Goal: Task Accomplishment & Management: Manage account settings

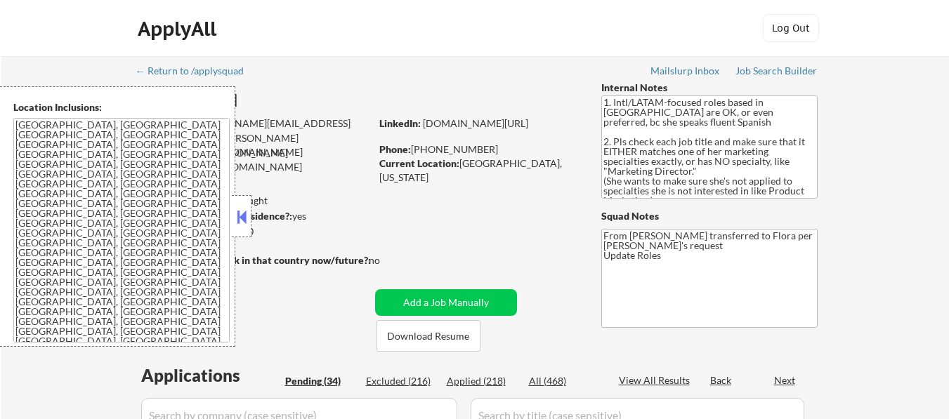
select select ""pending""
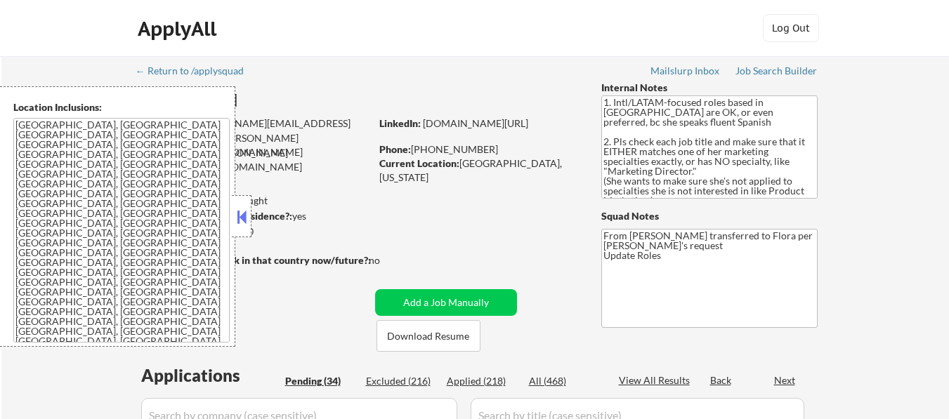
select select ""pending""
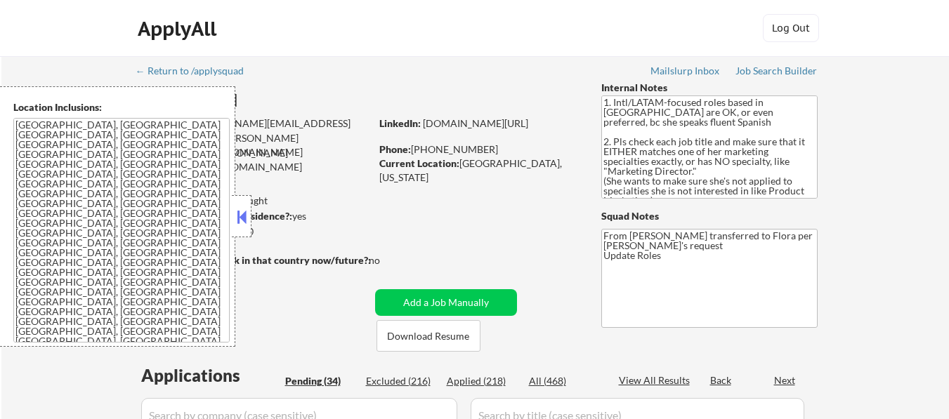
select select ""pending""
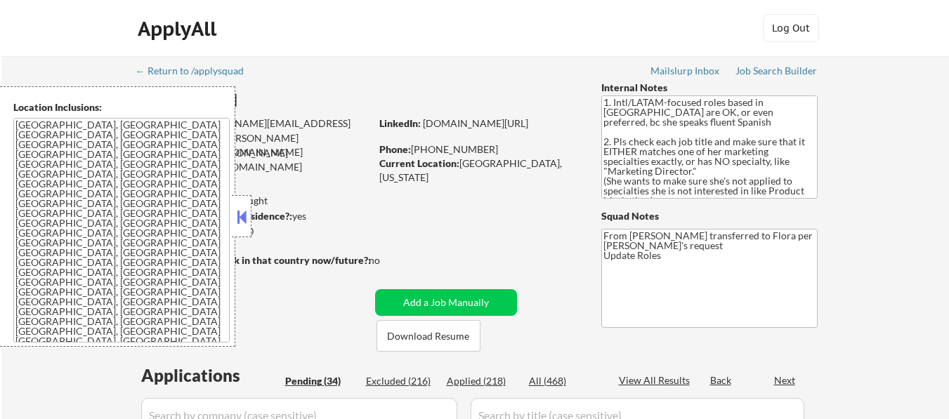
select select ""pending""
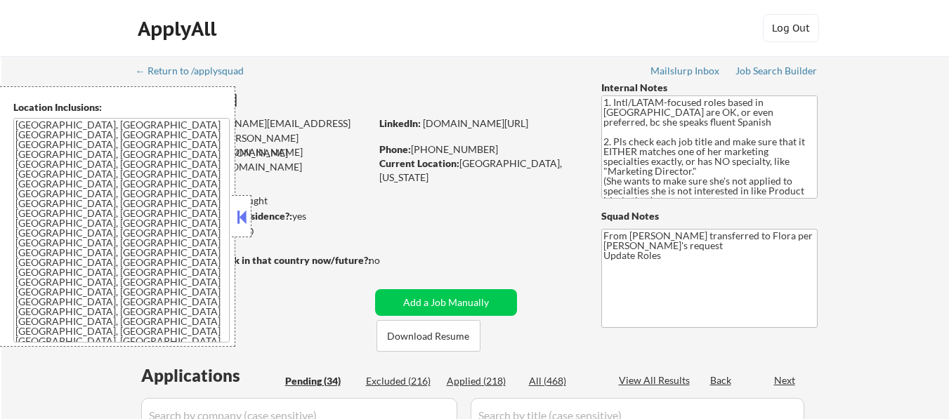
select select ""pending""
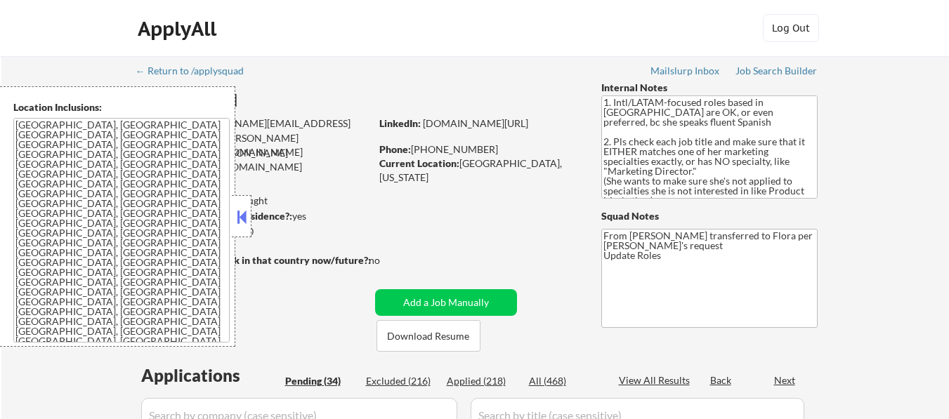
select select ""pending""
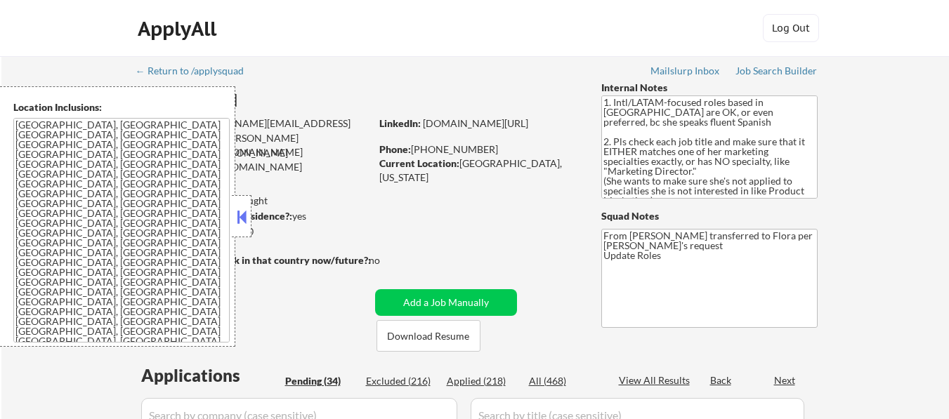
select select ""pending""
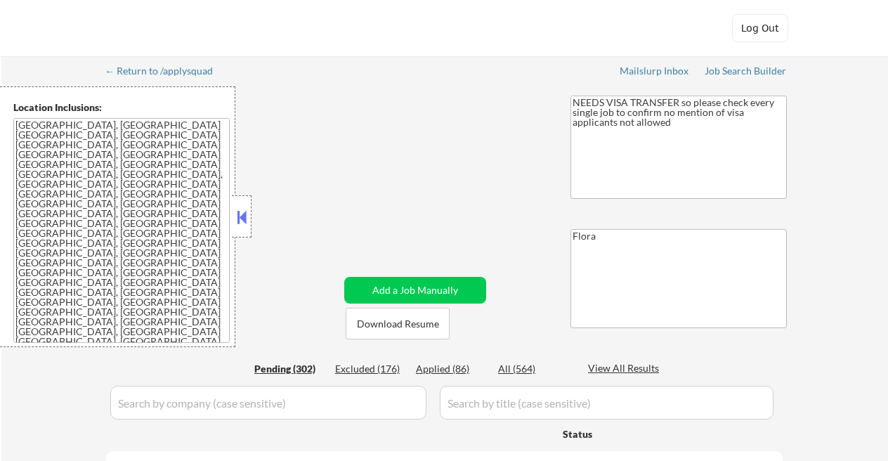
select select ""pending""
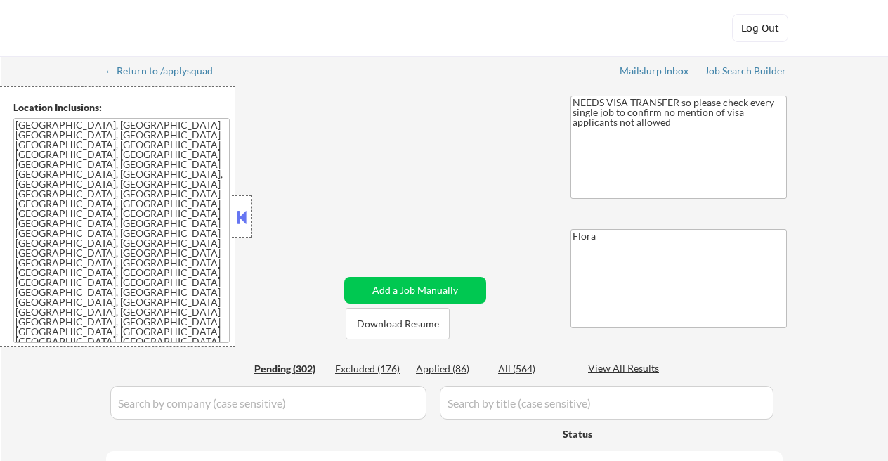
select select ""pending""
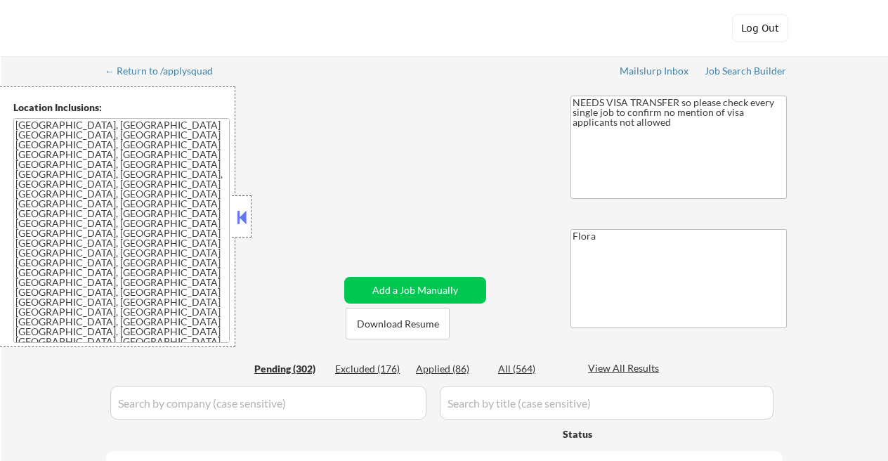
select select ""pending""
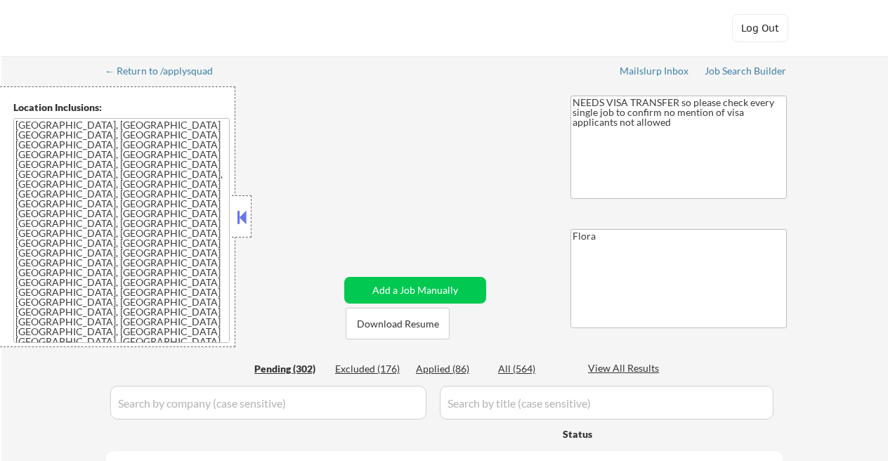
select select ""pending""
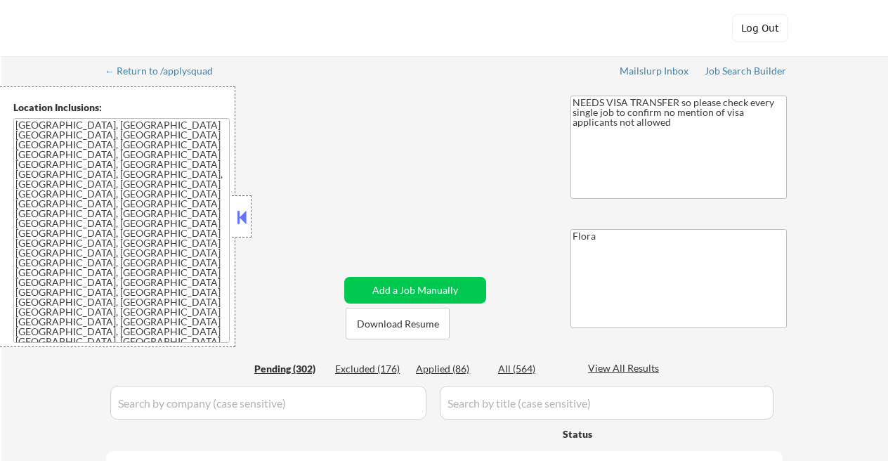
select select ""pending""
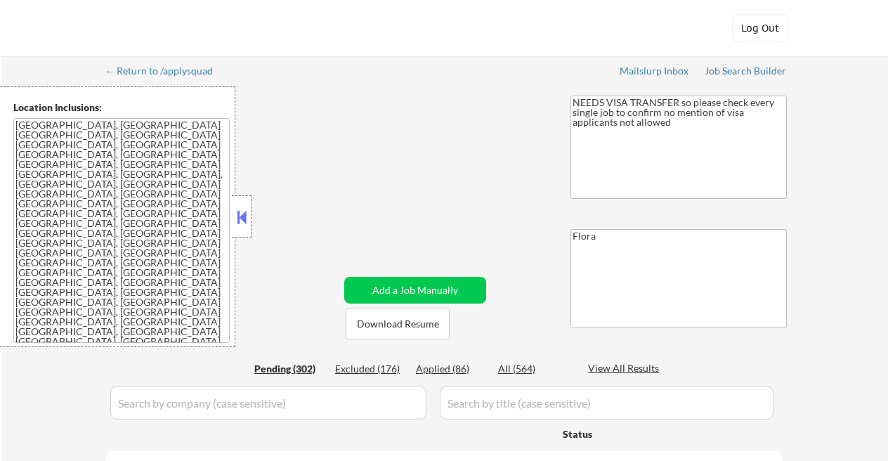
select select ""pending""
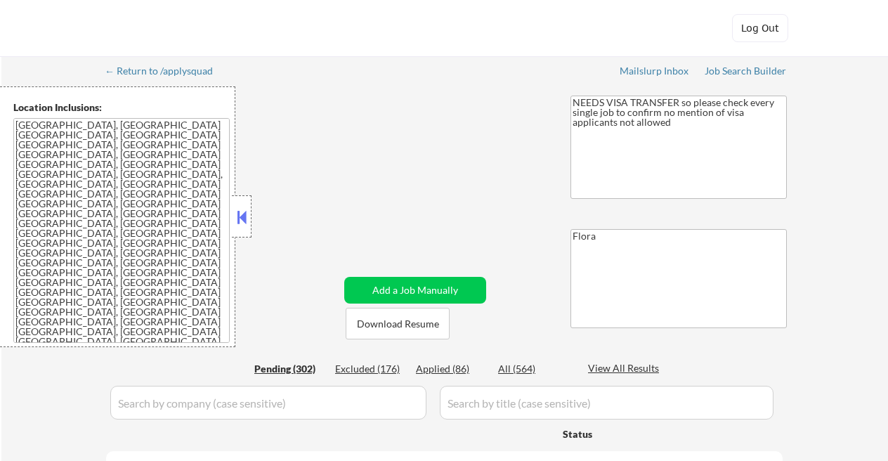
select select ""pending""
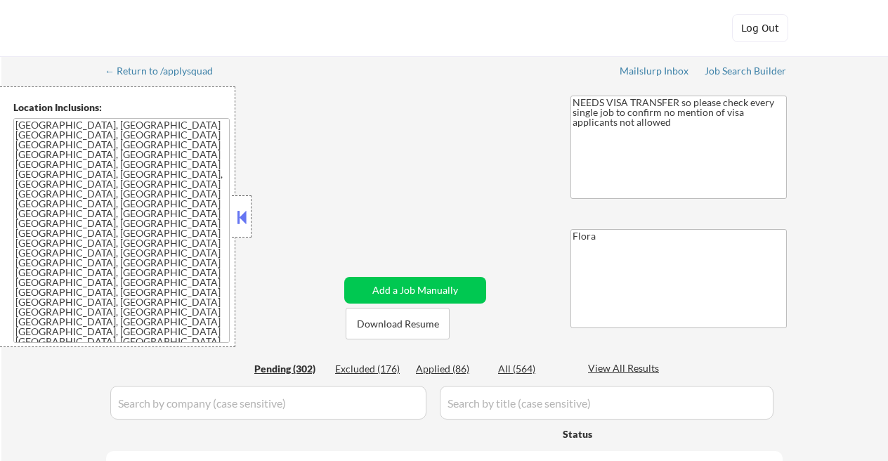
select select ""pending""
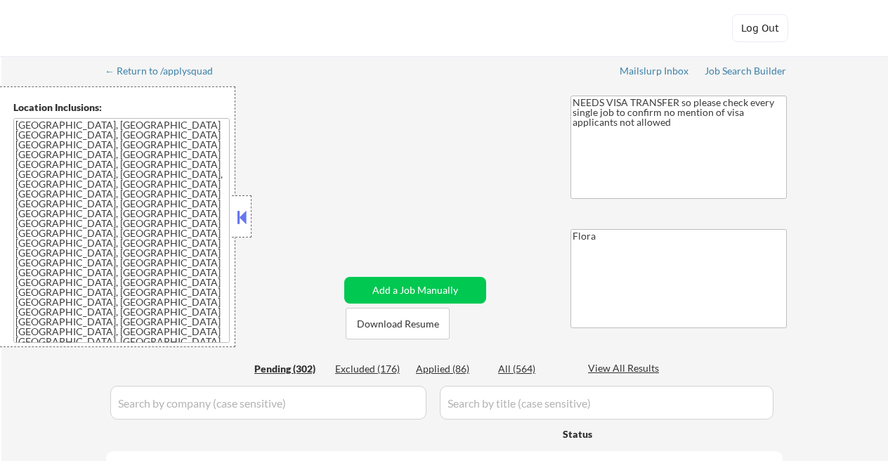
select select ""pending""
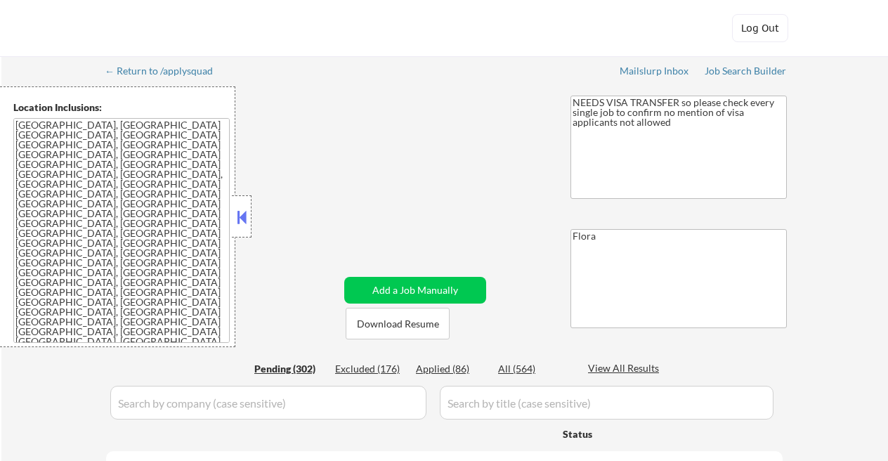
select select ""pending""
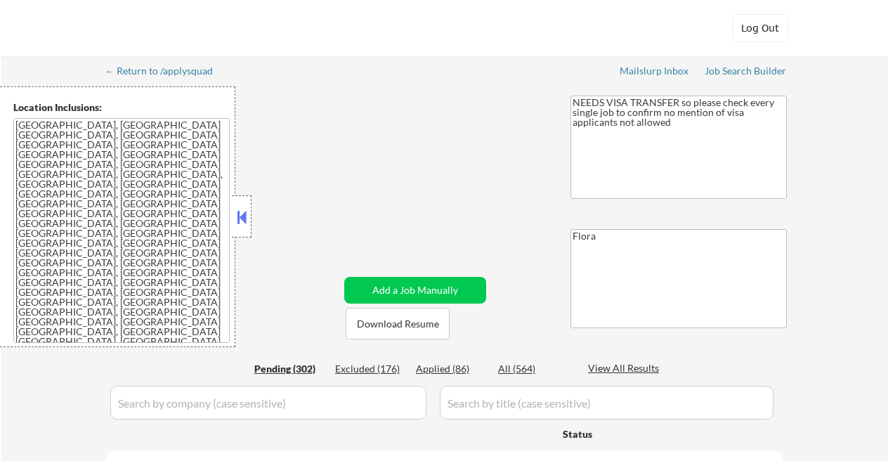
select select ""pending""
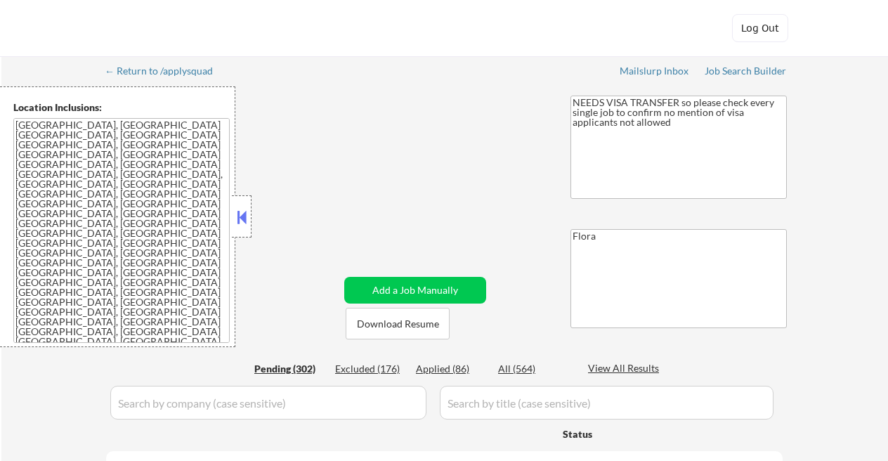
select select ""pending""
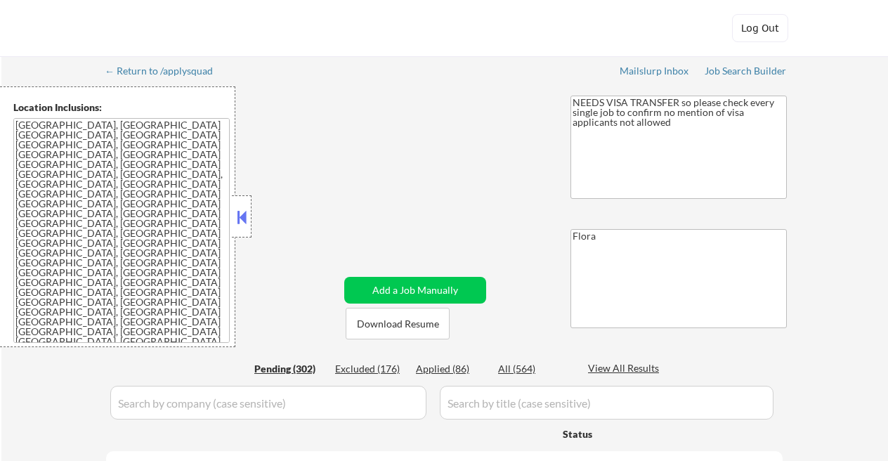
select select ""pending""
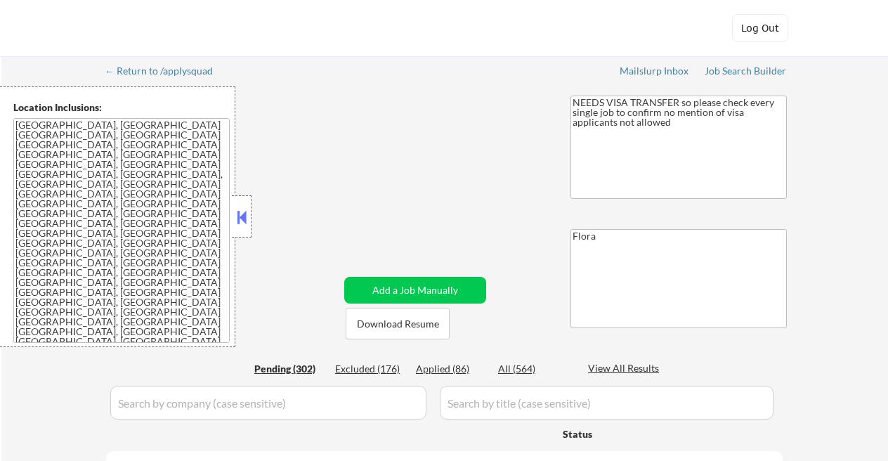
select select ""pending""
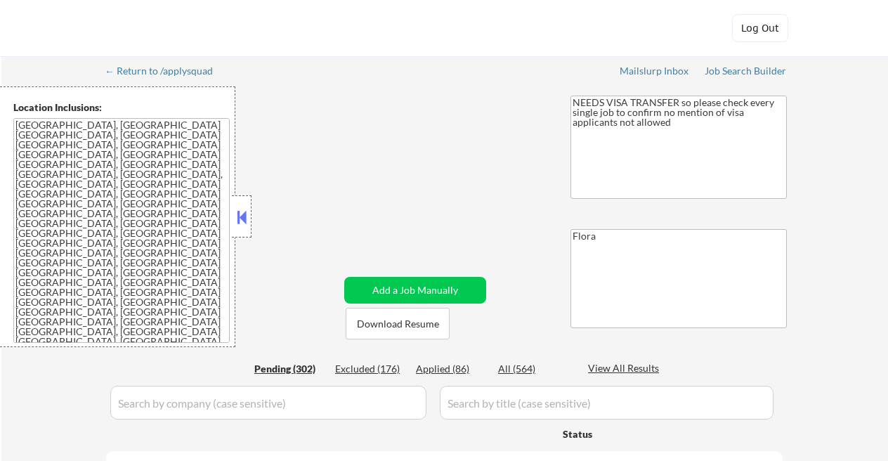
select select ""pending""
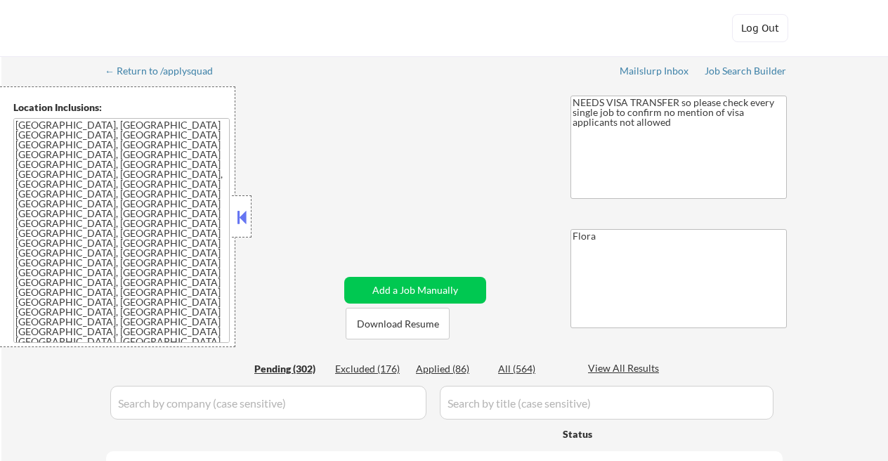
select select ""pending""
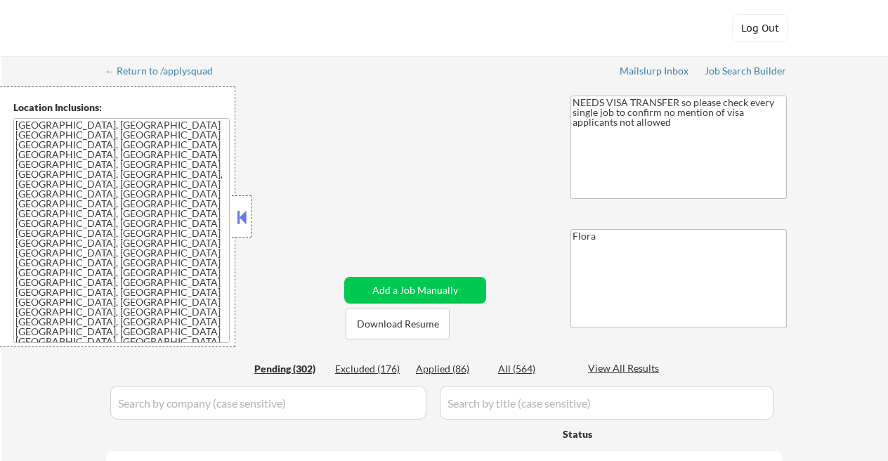
select select ""pending""
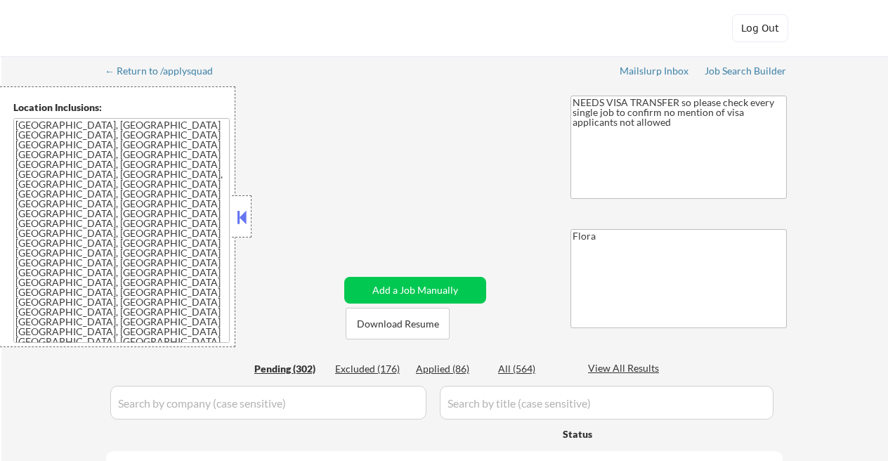
select select ""pending""
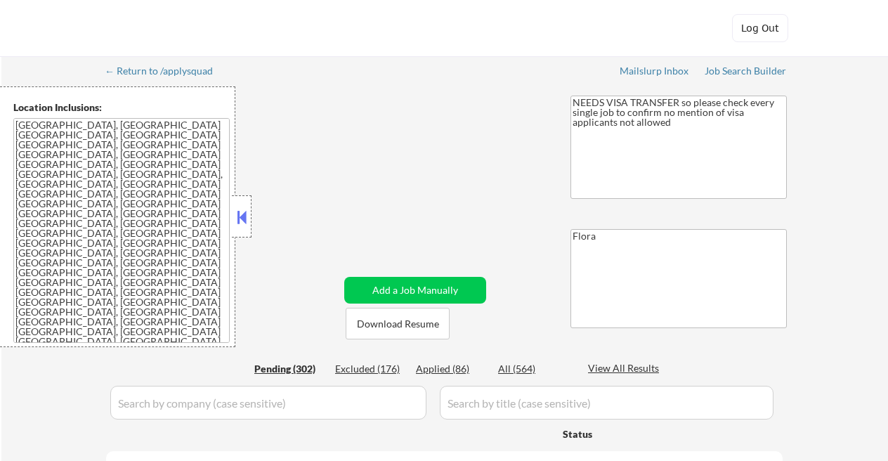
select select ""pending""
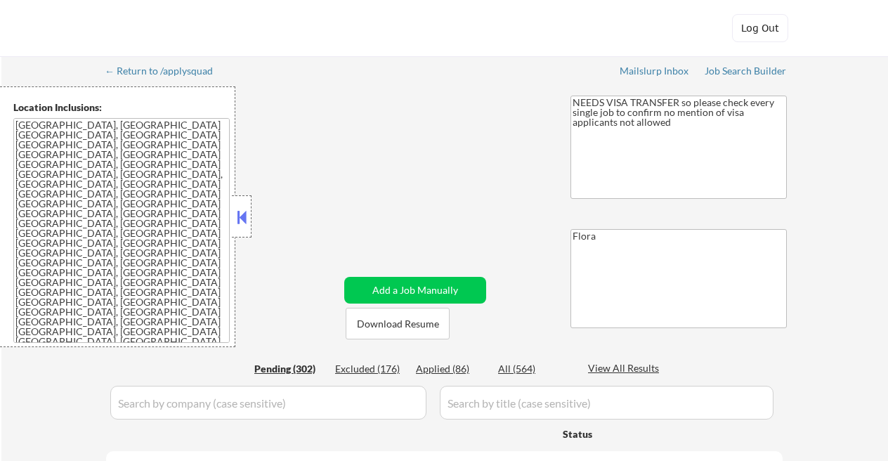
select select ""pending""
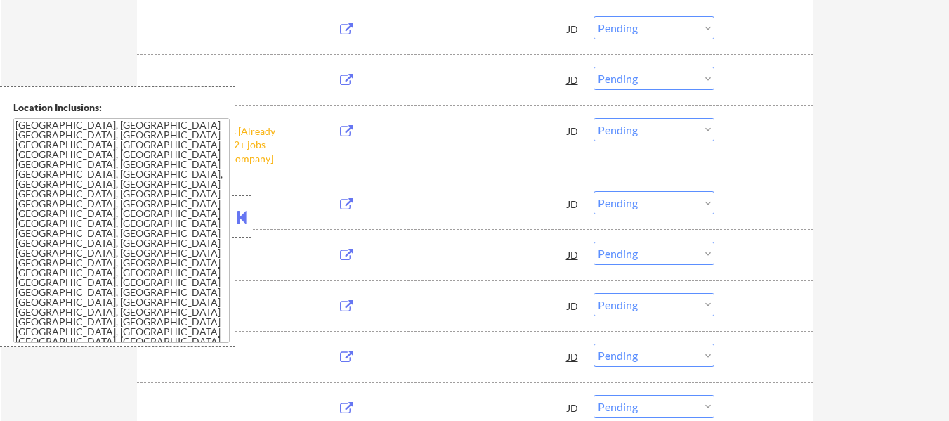
scroll to position [4541, 0]
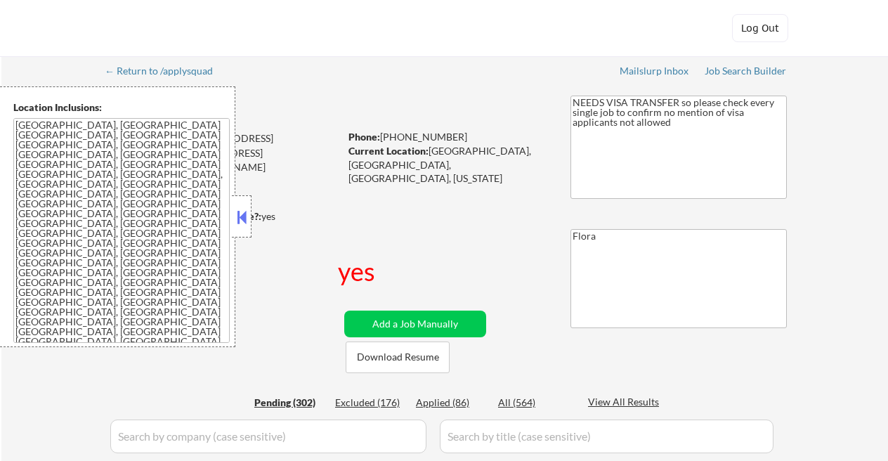
select select ""pending""
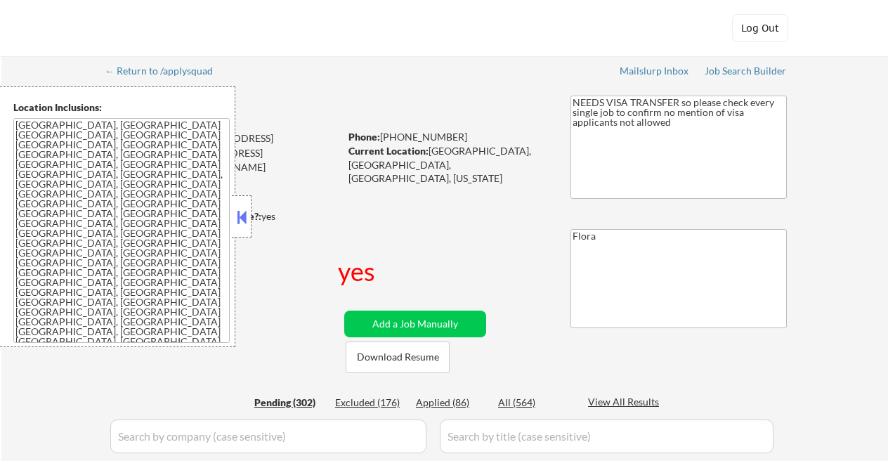
select select ""pending""
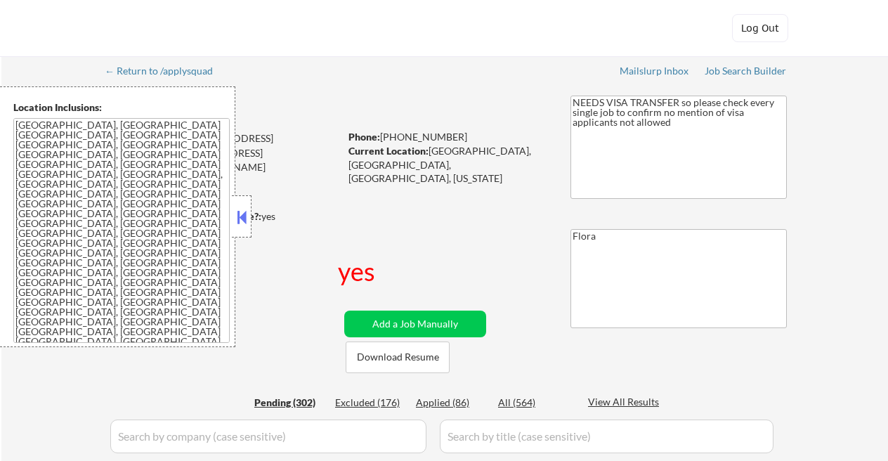
select select ""pending""
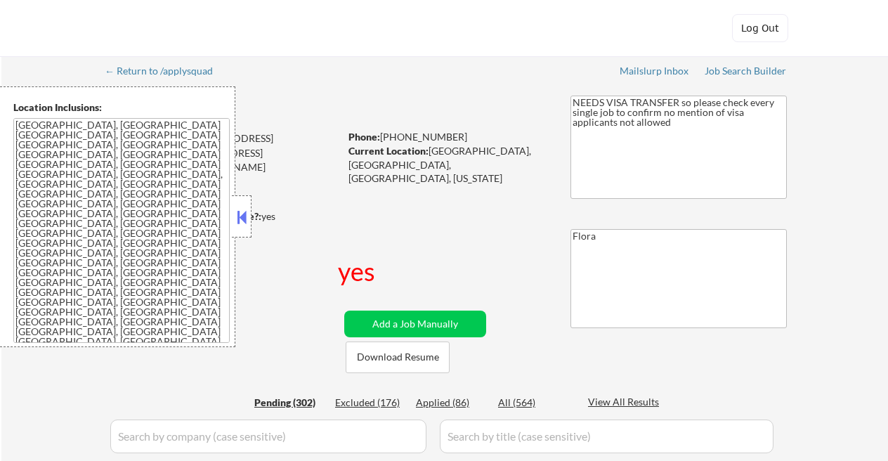
select select ""pending""
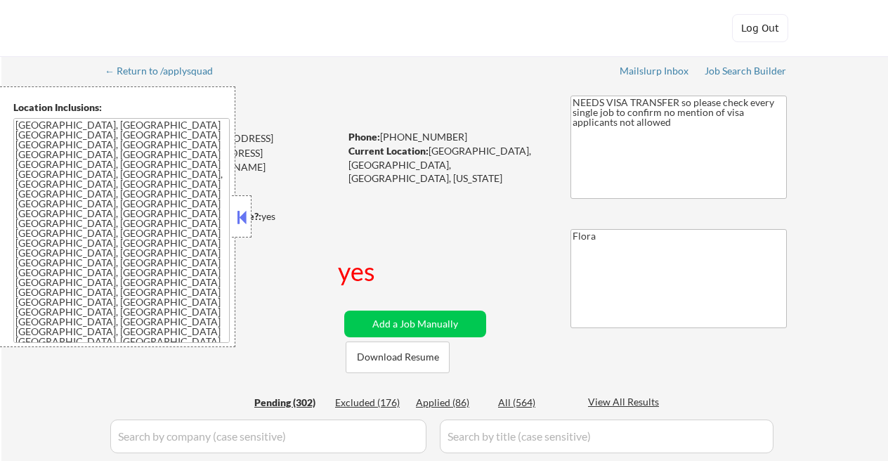
select select ""pending""
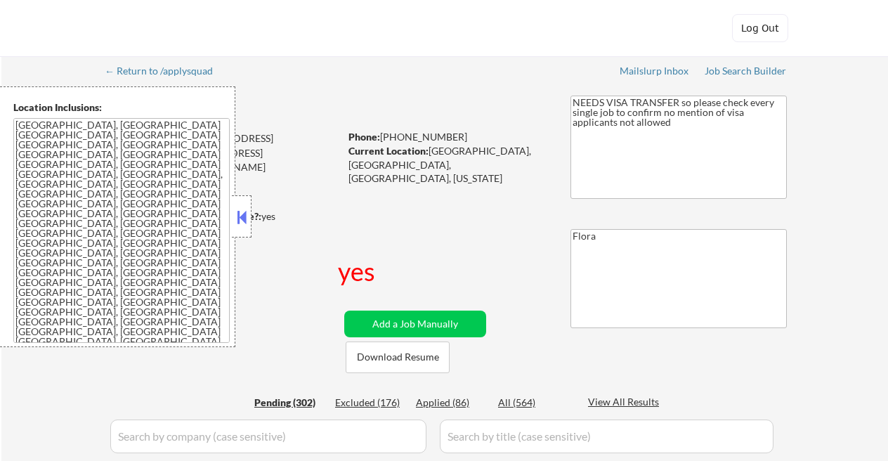
select select ""pending""
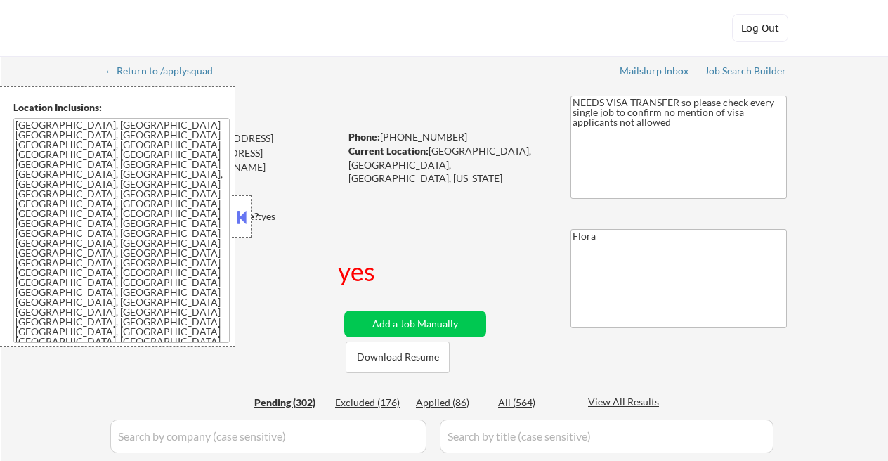
select select ""pending""
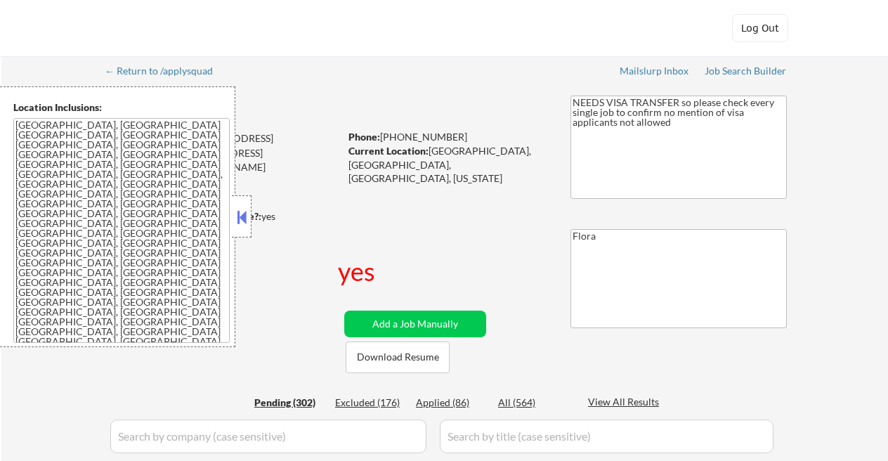
select select ""pending""
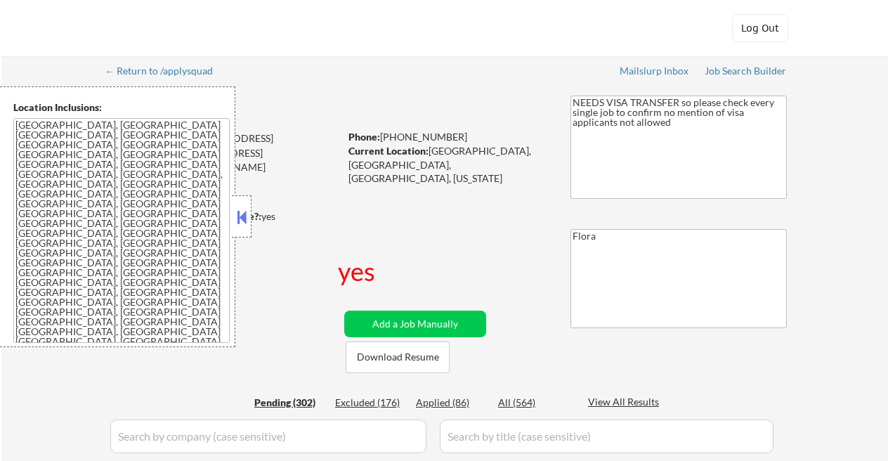
select select ""pending""
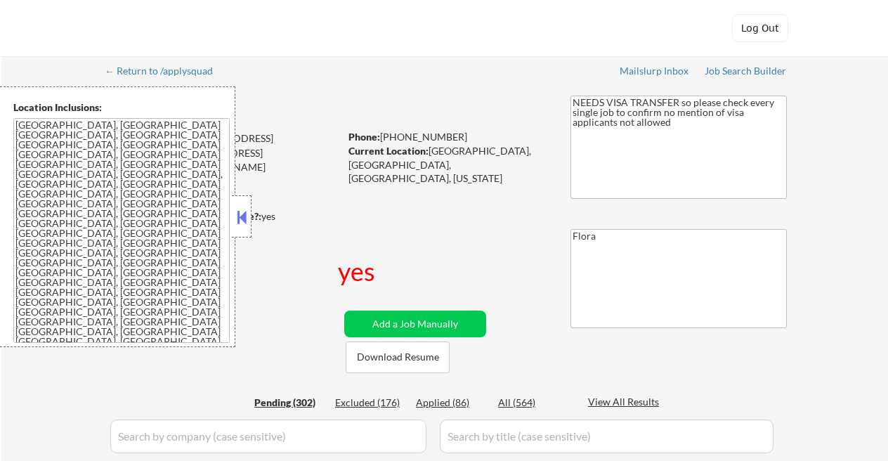
select select ""pending""
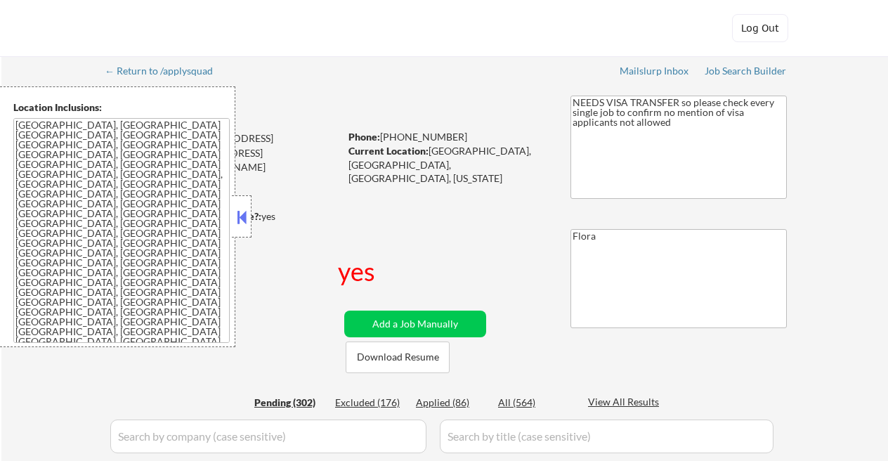
select select ""pending""
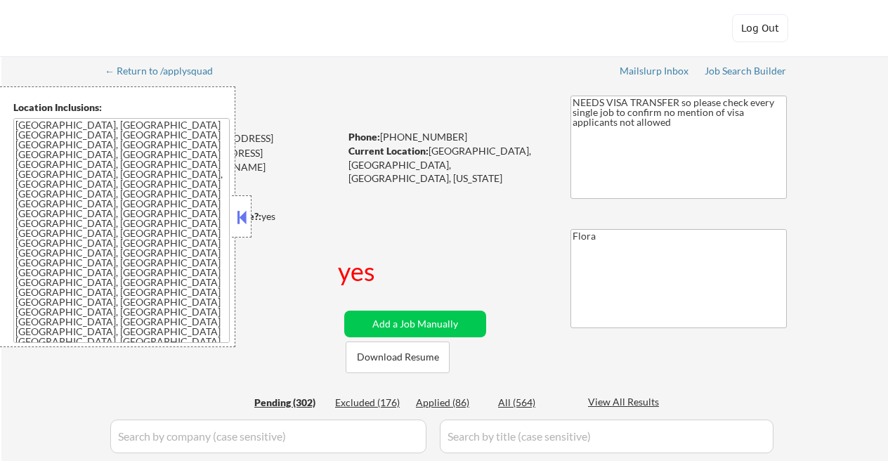
select select ""pending""
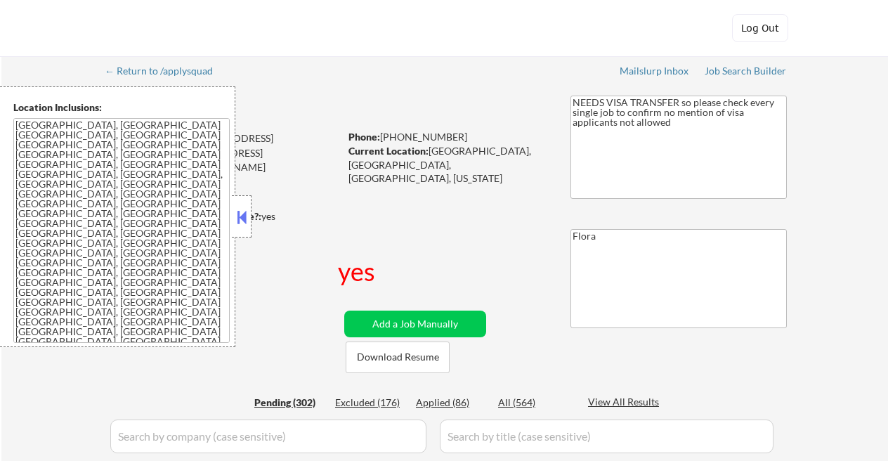
select select ""pending""
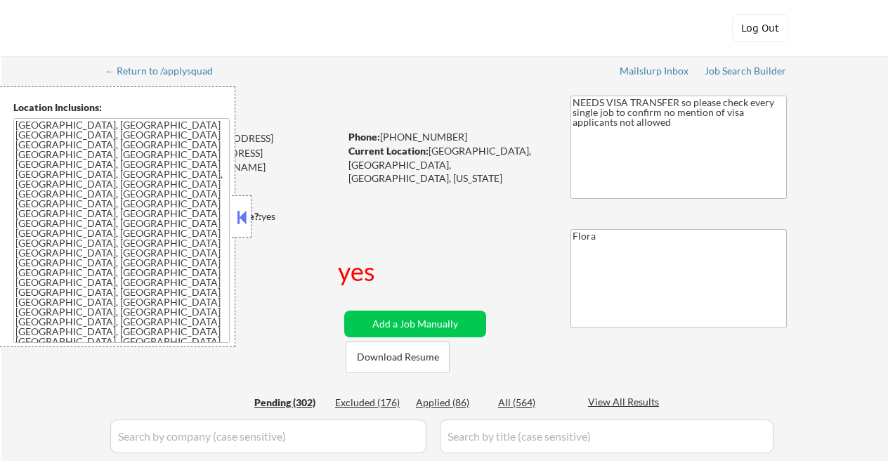
select select ""pending""
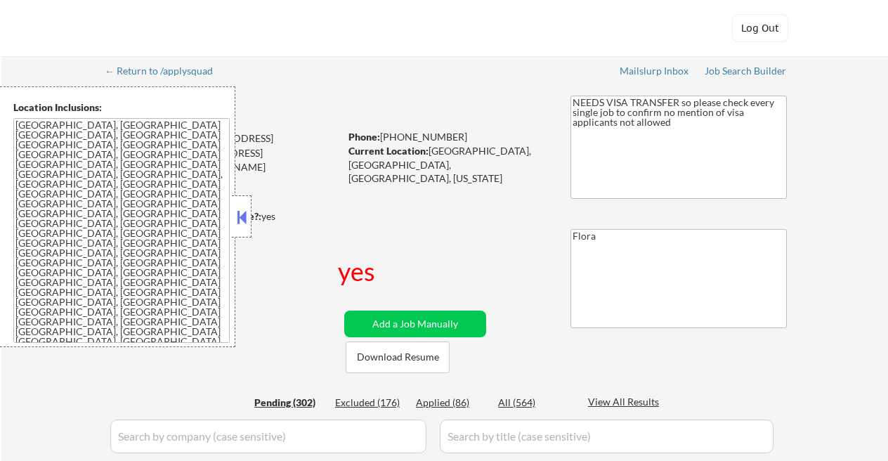
select select ""pending""
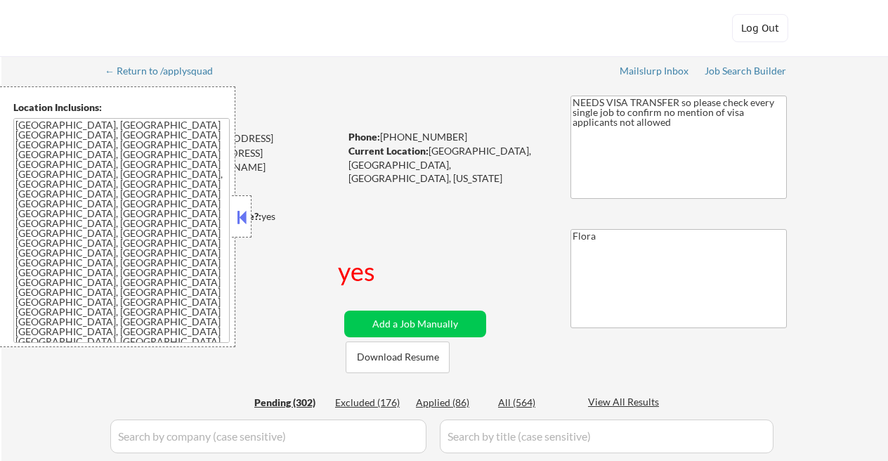
select select ""pending""
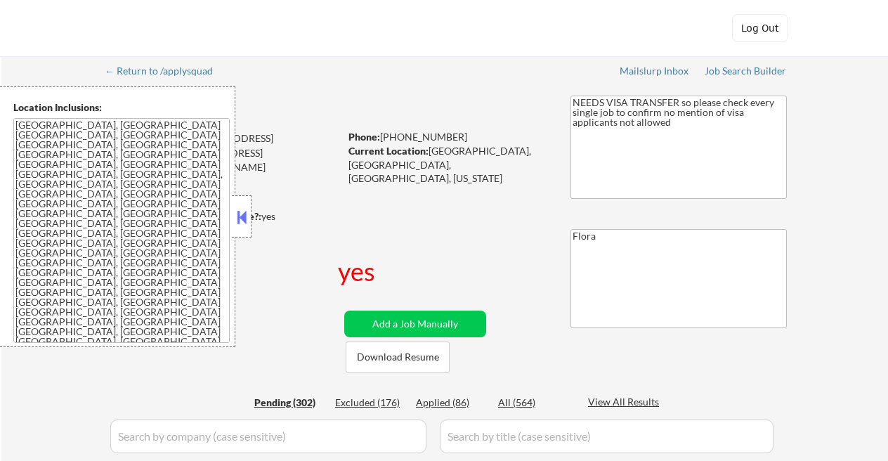
select select ""pending""
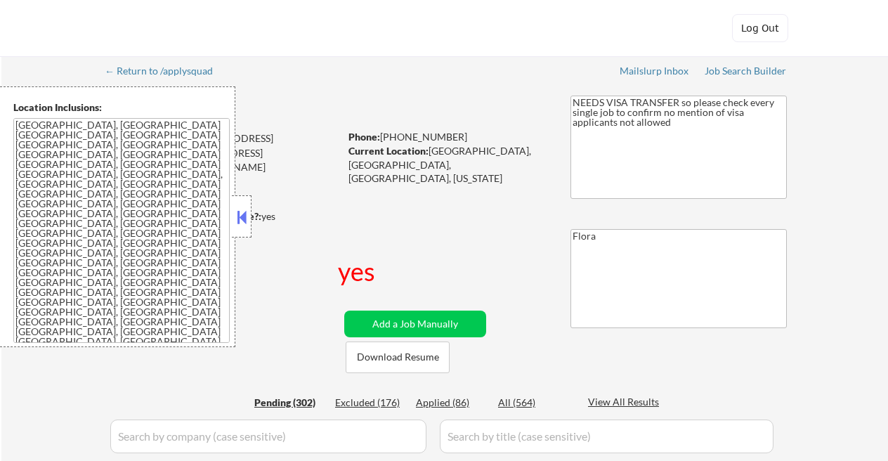
select select ""pending""
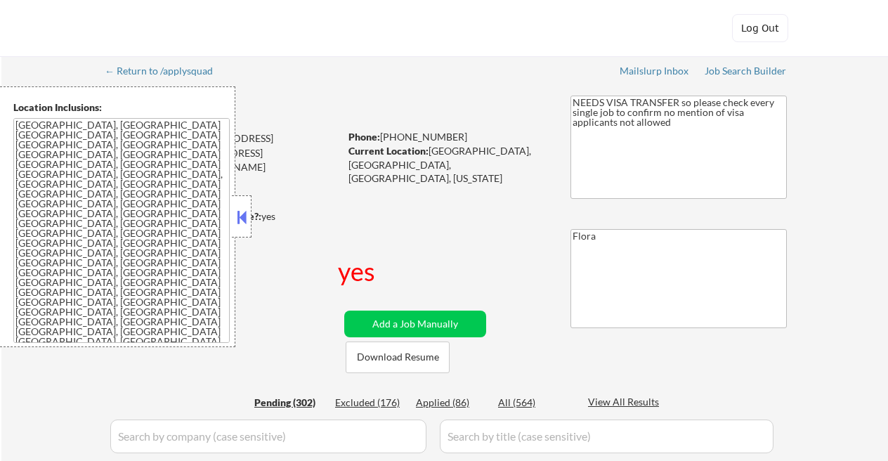
select select ""pending""
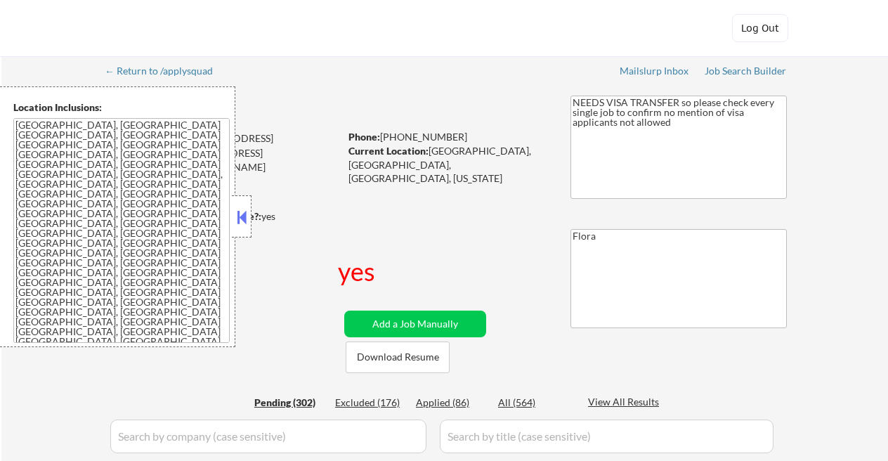
select select ""pending""
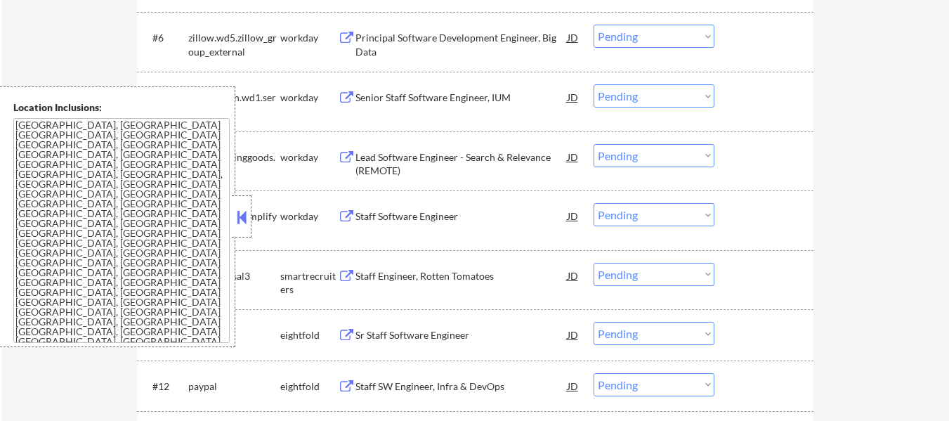
scroll to position [773, 0]
